Goal: Transaction & Acquisition: Purchase product/service

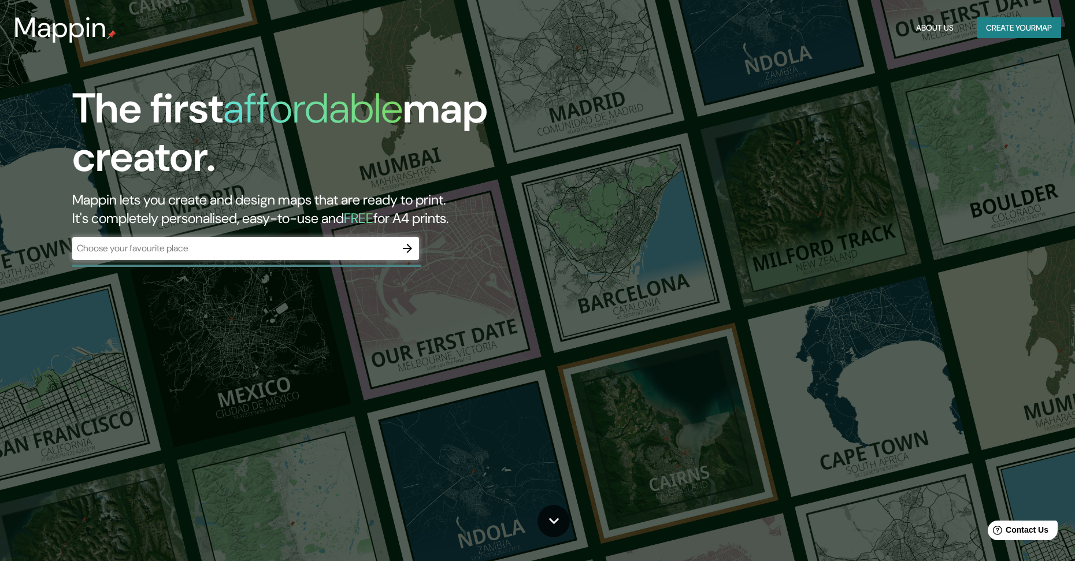
click at [238, 235] on div "The first affordable map creator. Mappin lets you create and design maps that a…" at bounding box center [340, 177] width 645 height 187
click at [242, 242] on input "text" at bounding box center [234, 248] width 324 height 13
type input "kdsmfsd7"
click at [406, 261] on div "kdsmfsd7 ​" at bounding box center [245, 249] width 347 height 25
click at [414, 256] on button "button" at bounding box center [407, 248] width 23 height 23
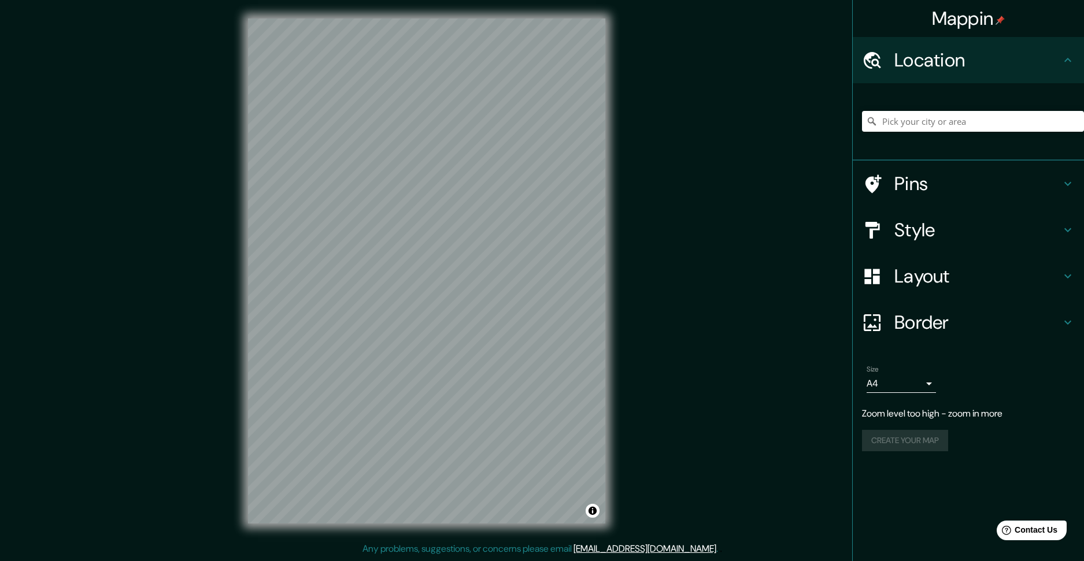
click at [907, 380] on body "Mappin Location Pins Style Layout Border Choose a border. Hint : you can make l…" at bounding box center [542, 280] width 1084 height 561
click at [900, 431] on li "A3" at bounding box center [900, 428] width 69 height 21
type input "a4"
click at [931, 384] on body "Mappin Location Pins Style Layout Border Choose a border. Hint : you can make l…" at bounding box center [542, 280] width 1084 height 561
click at [931, 384] on div at bounding box center [542, 280] width 1084 height 561
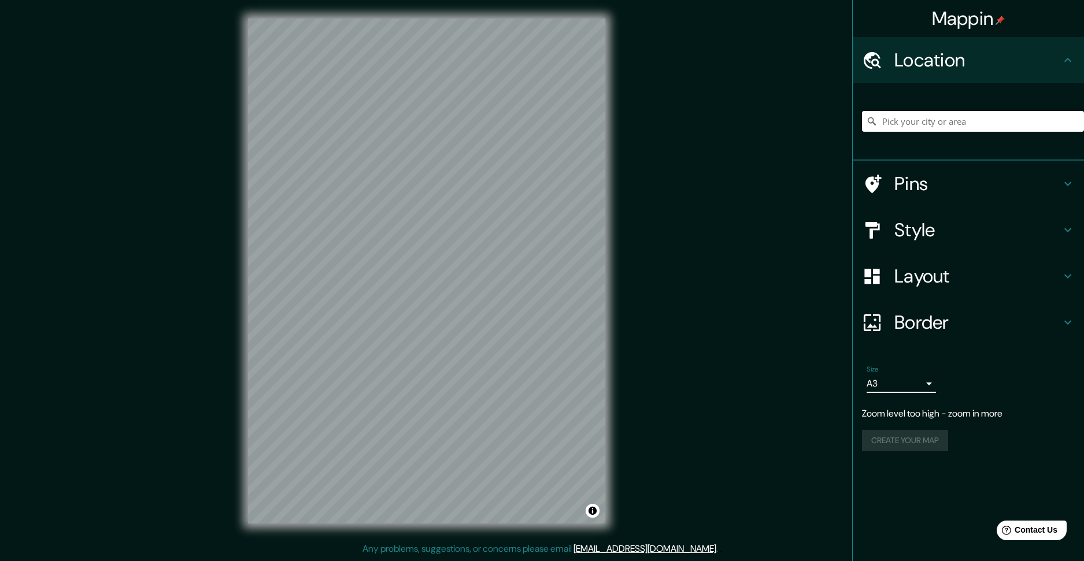
click at [941, 312] on h4 "Border" at bounding box center [977, 322] width 166 height 23
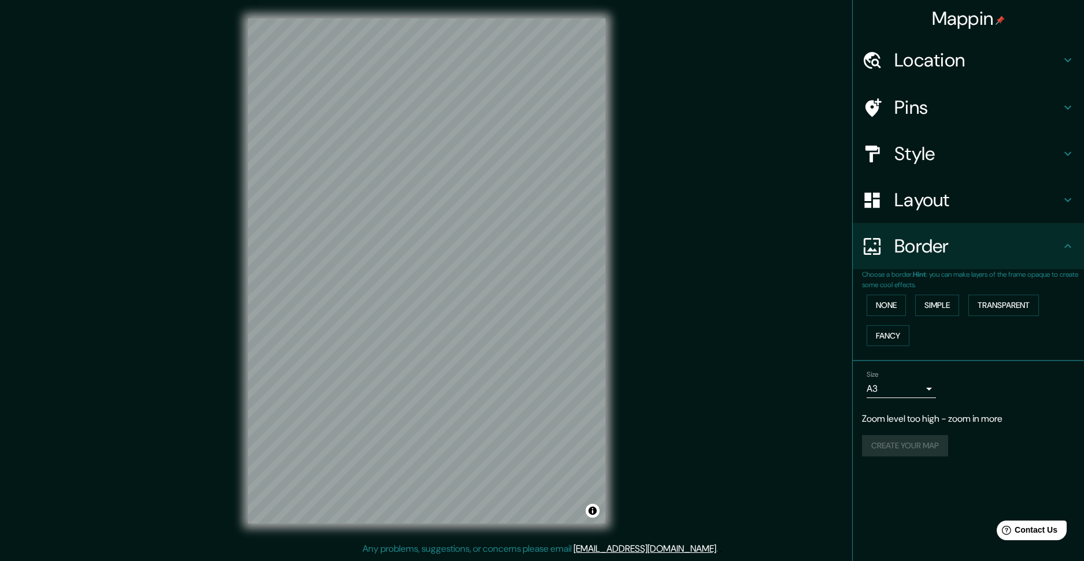
click at [940, 238] on h4 "Border" at bounding box center [977, 246] width 166 height 23
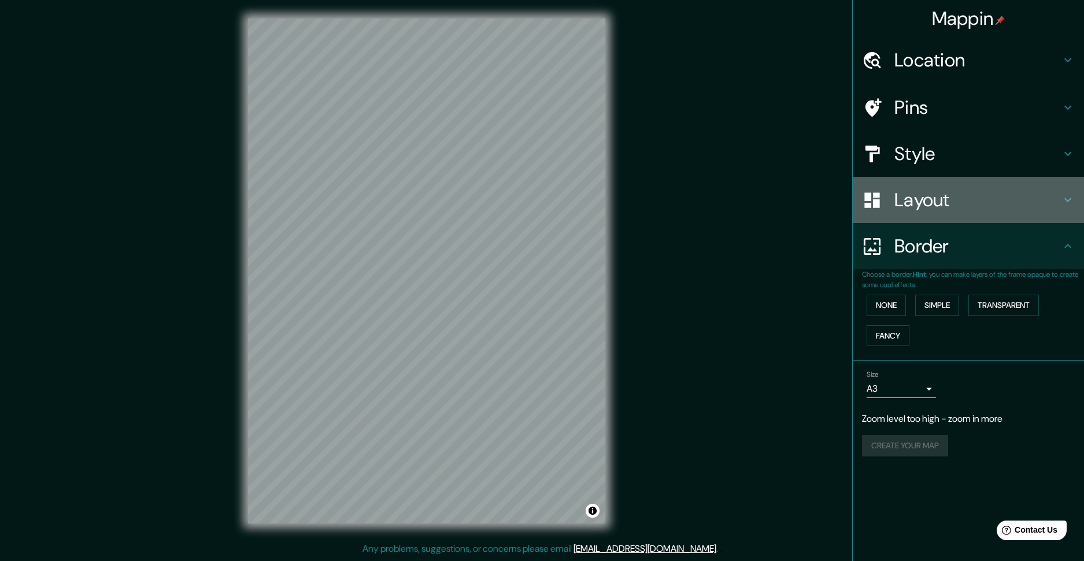
click at [942, 211] on h4 "Layout" at bounding box center [977, 199] width 166 height 23
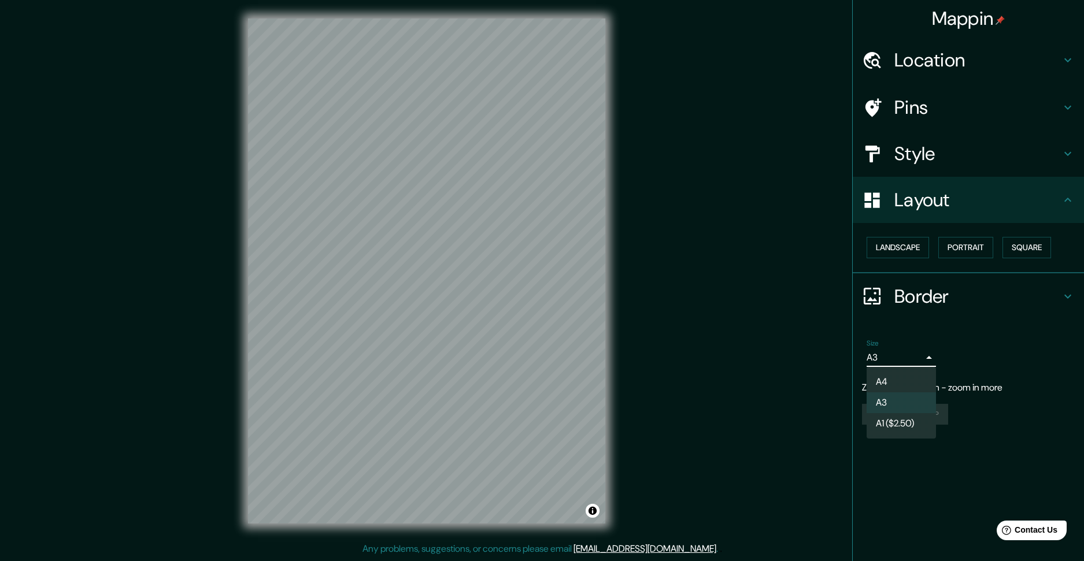
click at [907, 362] on body "Mappin Location Pins Style Layout Landscape Portrait Square Border Choose a bor…" at bounding box center [542, 280] width 1084 height 561
click at [911, 361] on div at bounding box center [542, 280] width 1084 height 561
click at [969, 157] on h4 "Style" at bounding box center [977, 153] width 166 height 23
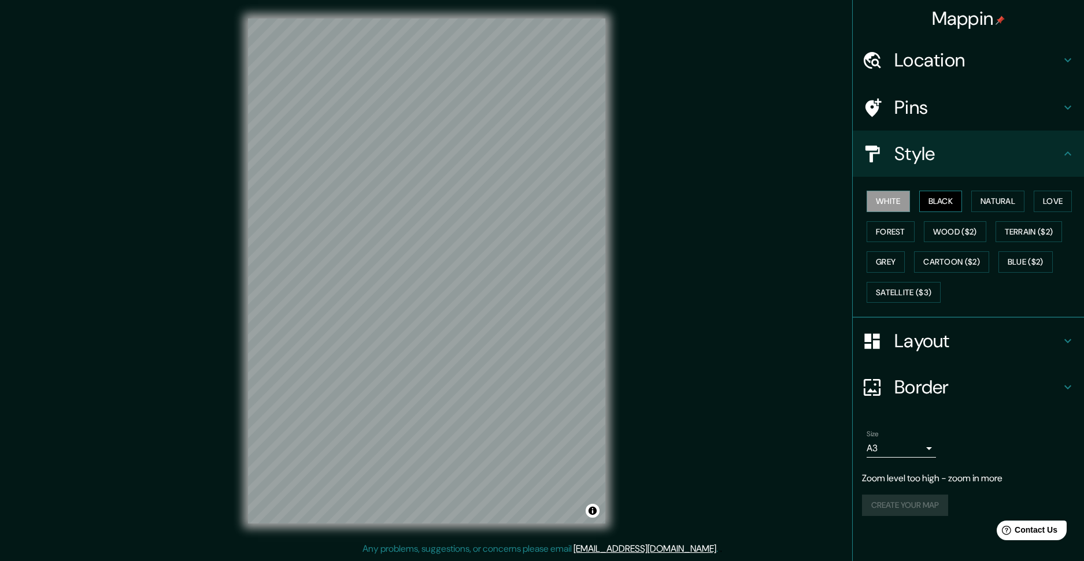
click at [936, 208] on button "Black" at bounding box center [940, 201] width 43 height 21
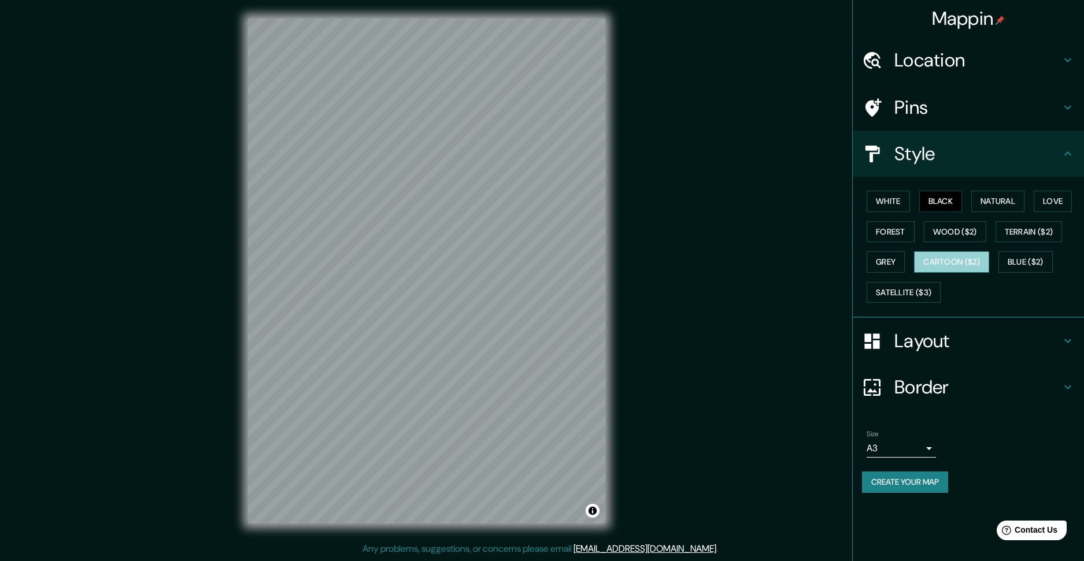
click at [970, 268] on button "Cartoon ($2)" at bounding box center [951, 261] width 75 height 21
click at [963, 237] on button "Wood ($2)" at bounding box center [955, 231] width 62 height 21
click at [1029, 272] on button "Blue ($2)" at bounding box center [1025, 261] width 54 height 21
click at [902, 204] on button "White" at bounding box center [887, 201] width 43 height 21
click at [1036, 254] on button "Blue ($2)" at bounding box center [1025, 261] width 54 height 21
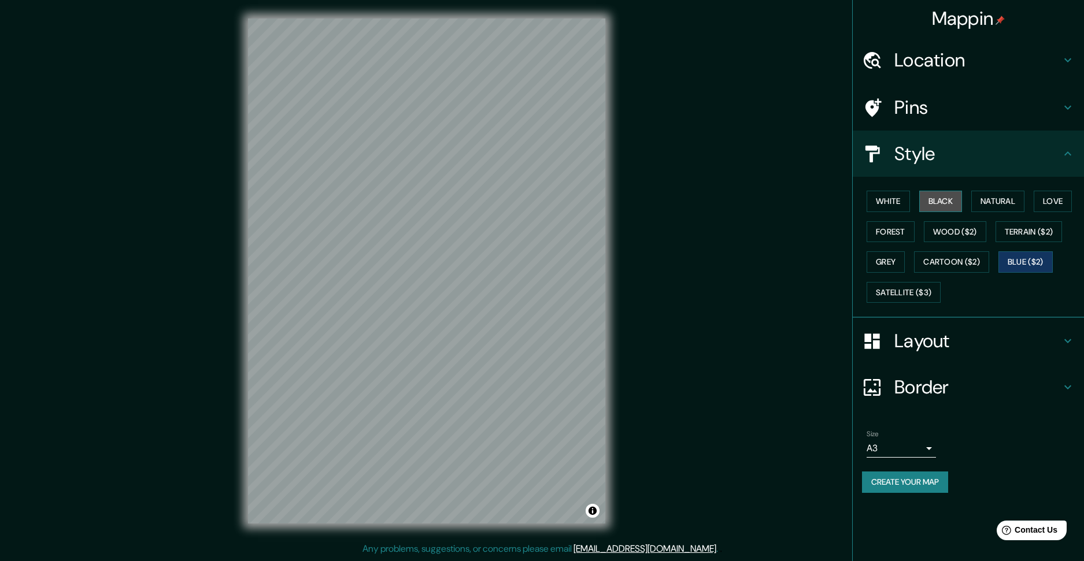
click at [922, 198] on button "Black" at bounding box center [940, 201] width 43 height 21
click at [887, 203] on button "White" at bounding box center [887, 201] width 43 height 21
click at [938, 203] on button "Black" at bounding box center [940, 201] width 43 height 21
